Goal: Information Seeking & Learning: Learn about a topic

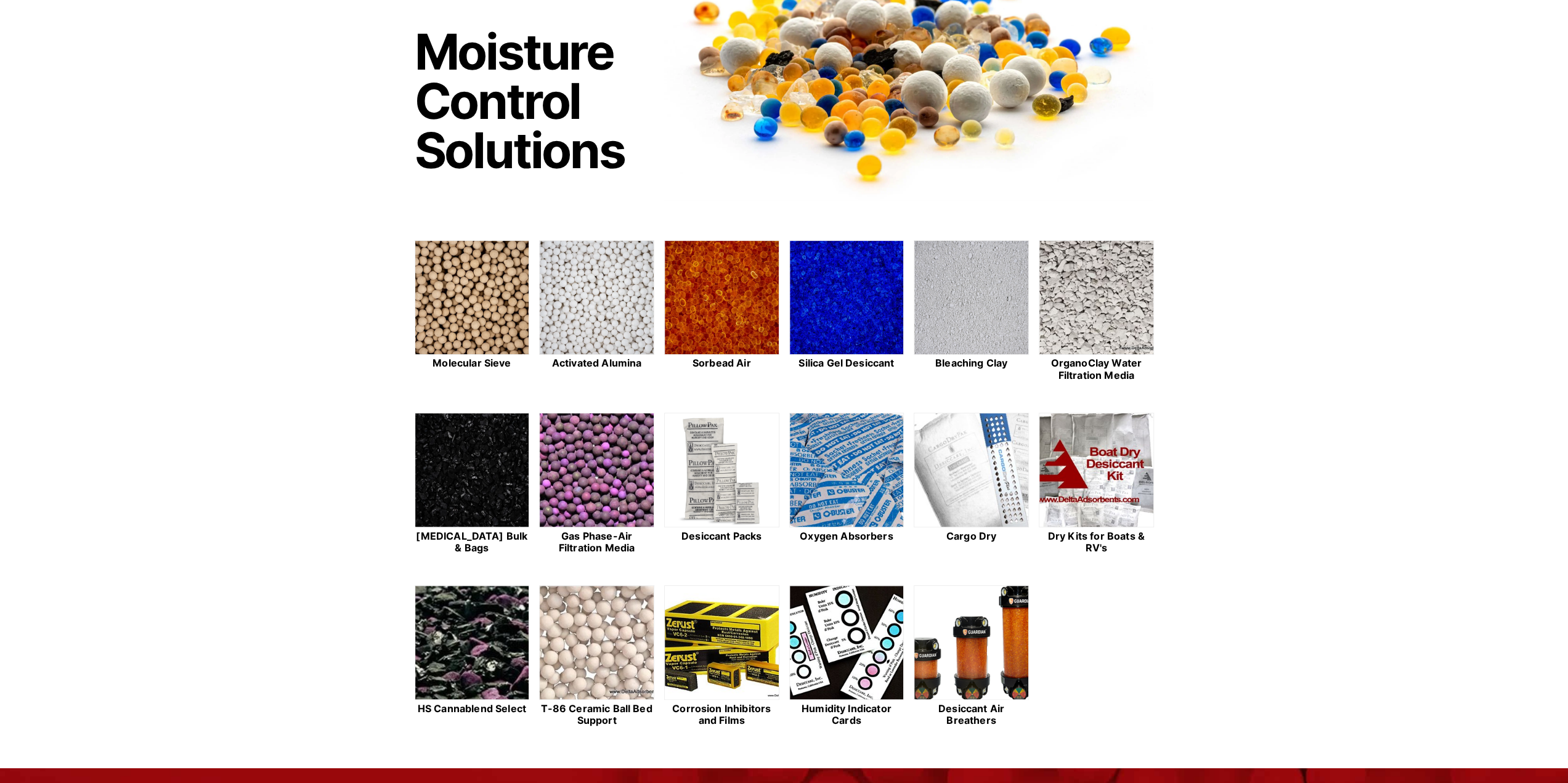
scroll to position [184, 0]
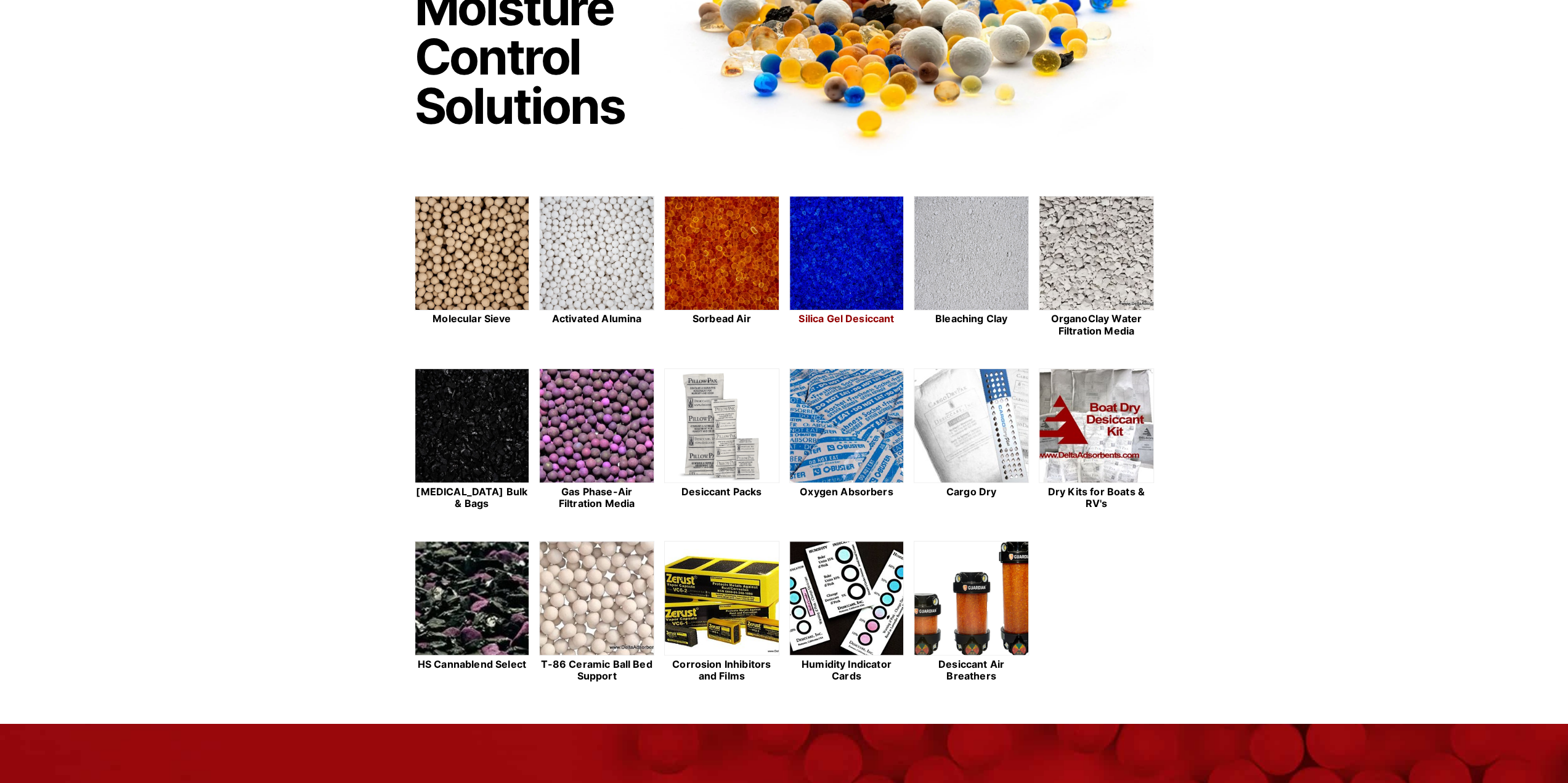
click at [826, 292] on img at bounding box center [847, 254] width 114 height 115
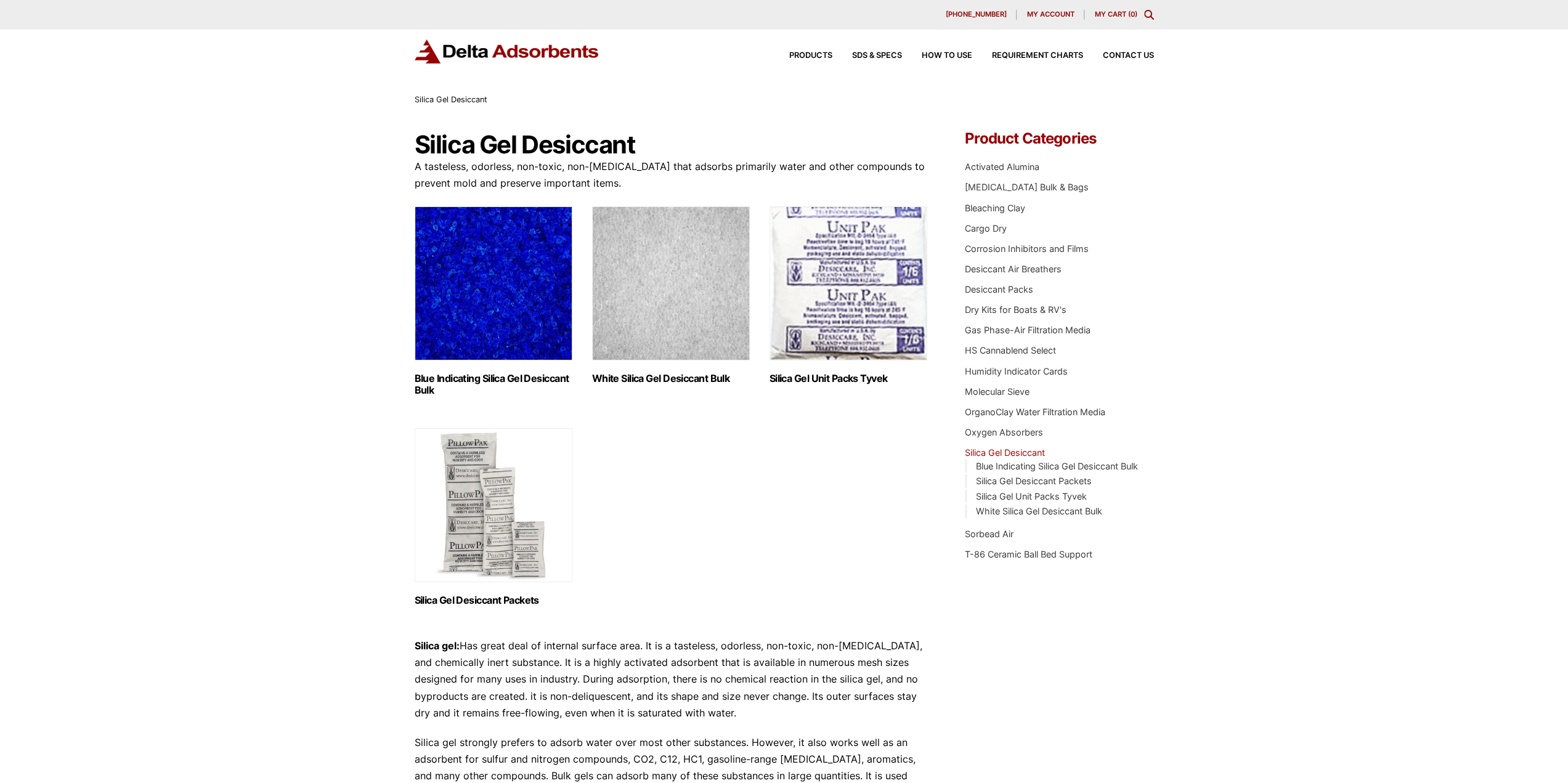
click at [695, 308] on img "Visit product category White Silica Gel Desiccant Bulk" at bounding box center [671, 283] width 158 height 154
